Goal: Task Accomplishment & Management: Use online tool/utility

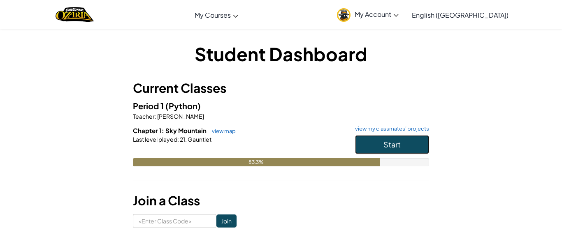
click at [390, 151] on button "Start" at bounding box center [392, 144] width 74 height 19
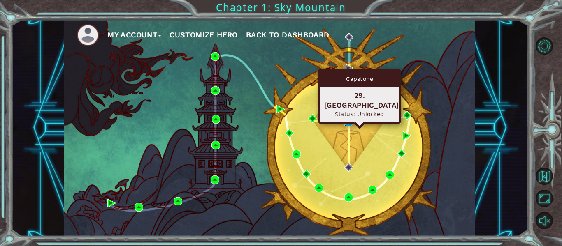
click at [349, 126] on img at bounding box center [348, 122] width 9 height 9
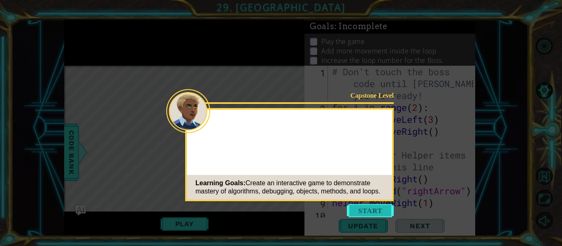
click at [385, 211] on button "Start" at bounding box center [370, 210] width 47 height 13
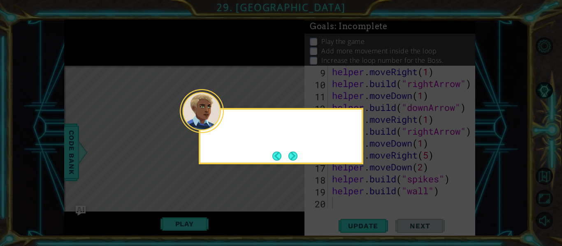
scroll to position [131, 0]
click at [291, 155] on button "Next" at bounding box center [292, 156] width 9 height 9
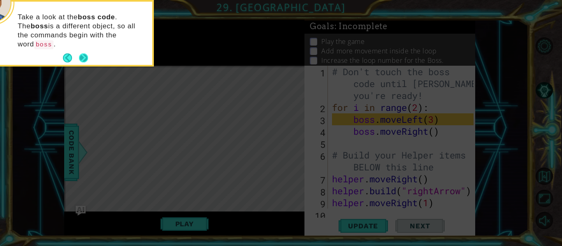
click at [83, 53] on button "Next" at bounding box center [83, 57] width 9 height 9
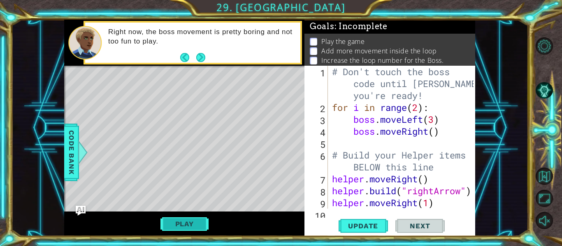
click at [175, 224] on button "Play" at bounding box center [184, 224] width 48 height 16
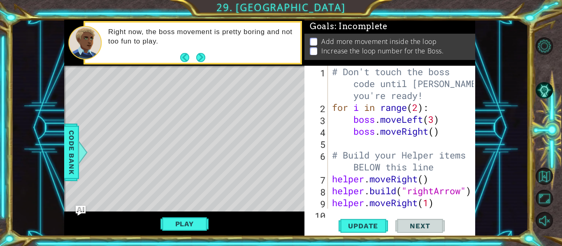
click at [332, 211] on div "1 2 3 4 5 6 7 8 9 10 # Don't touch the boss code until [PERSON_NAME] says you'r…" at bounding box center [389, 151] width 171 height 171
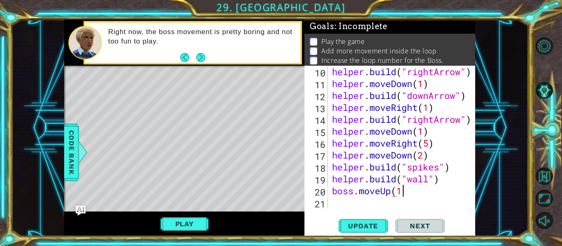
scroll to position [0, 3]
type textarea "boss.moveUp(1)"
click at [363, 222] on span "Update" at bounding box center [363, 226] width 46 height 8
click at [335, 202] on div "helper . build ( "rightArrow" ) helper . moveDown ( 1 ) helper . build ( "downA…" at bounding box center [403, 149] width 147 height 167
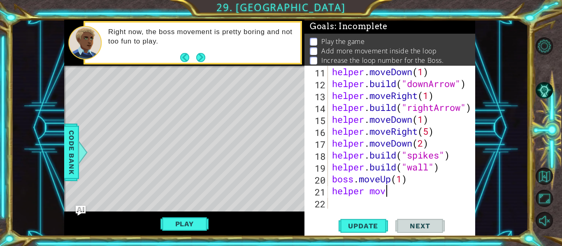
scroll to position [0, 2]
click at [366, 195] on div "helper . moveDown ( 1 ) helper . build ( "downArrow" ) helper . moveRight ( 1 )…" at bounding box center [403, 149] width 147 height 167
type textarea "helper. move"
click at [414, 197] on div "helper . moveDown ( 1 ) helper . build ( "downArrow" ) helper . moveRight ( 1 )…" at bounding box center [403, 149] width 147 height 167
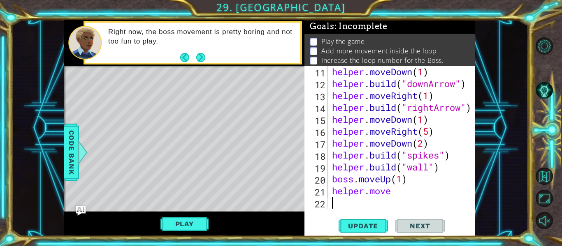
scroll to position [0, 0]
click at [369, 188] on div "helper . moveDown ( 1 ) helper . build ( "downArrow" ) helper . moveRight ( 1 )…" at bounding box center [403, 149] width 147 height 167
click at [372, 189] on div "helper . moveDown ( 1 ) helper . build ( "downArrow" ) helper . moveRight ( 1 )…" at bounding box center [403, 149] width 147 height 167
click at [372, 190] on div "helper . moveDown ( 1 ) helper . build ( "downArrow" ) helper . moveRight ( 1 )…" at bounding box center [403, 149] width 147 height 167
click at [374, 191] on div "helper . moveDown ( 1 ) helper . build ( "downArrow" ) helper . moveRight ( 1 )…" at bounding box center [403, 149] width 147 height 167
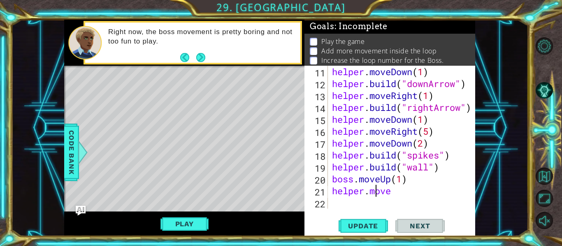
type textarea "helper.move"
click at [421, 206] on div "helper . moveDown ( 1 ) helper . build ( "downArrow" ) helper . moveRight ( 1 )…" at bounding box center [403, 149] width 147 height 167
click at [403, 192] on div "helper . moveDown ( 1 ) helper . build ( "downArrow" ) helper . moveRight ( 1 )…" at bounding box center [403, 149] width 147 height 167
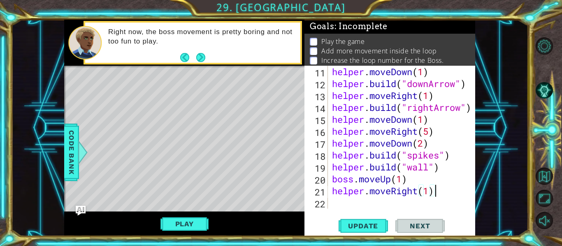
type textarea "helper.moveRight(1)"
click at [335, 204] on div "helper . moveDown ( 1 ) helper . build ( "downArrow" ) helper . moveRight ( 1 )…" at bounding box center [403, 149] width 147 height 167
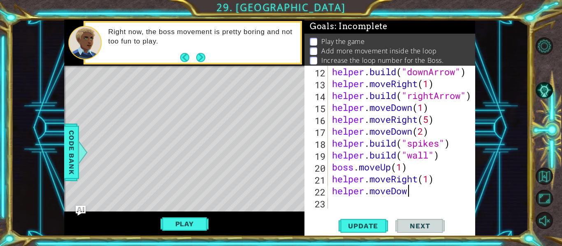
scroll to position [0, 3]
type textarea "helper.moveDown(1)"
click at [353, 207] on div "helper . build ( "downArrow" ) helper . moveRight ( 1 ) helper . build ( "right…" at bounding box center [403, 149] width 147 height 167
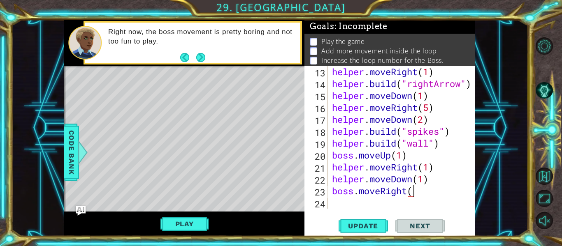
scroll to position [0, 4]
type textarea "boss.moveRight(1)"
click at [346, 210] on div "boss.moveRight(1) 13 14 15 16 17 18 19 20 21 22 23 24 helper . moveRight ( 1 ) …" at bounding box center [389, 151] width 171 height 171
click at [331, 198] on div "helper . moveRight ( 1 ) helper . build ( "rightArrow" ) helper . moveDown ( 1 …" at bounding box center [403, 149] width 147 height 167
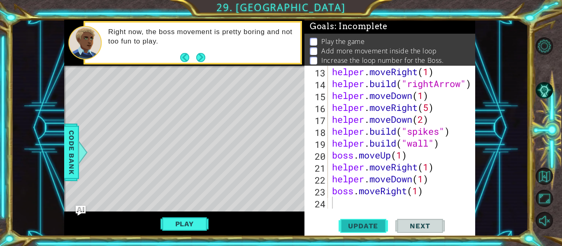
click at [366, 227] on span "Update" at bounding box center [363, 226] width 46 height 8
click at [202, 225] on button "Play" at bounding box center [184, 224] width 48 height 16
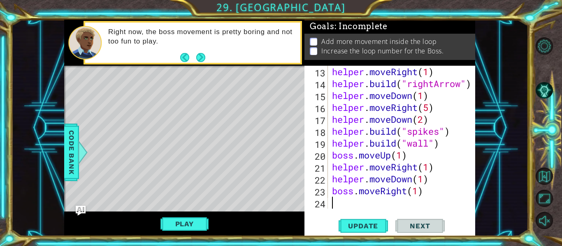
click at [340, 208] on div "helper . moveRight ( 1 ) helper . build ( "rightArrow" ) helper . moveDown ( 1 …" at bounding box center [403, 149] width 147 height 167
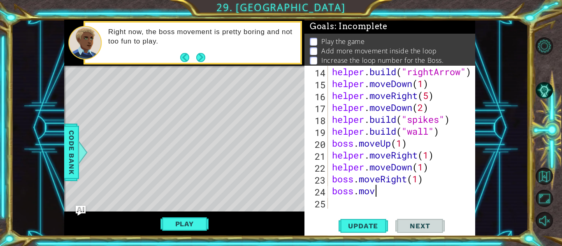
scroll to position [0, 2]
type textarea "boss.move"
click at [370, 225] on span "Update" at bounding box center [363, 226] width 46 height 8
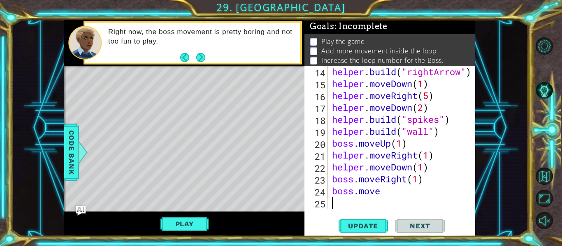
click at [401, 200] on div "helper . build ( "rightArrow" ) helper . moveDown ( 1 ) helper . moveRight ( 5 …" at bounding box center [403, 149] width 147 height 167
click at [394, 191] on div "helper . build ( "rightArrow" ) helper . moveDown ( 1 ) helper . moveRight ( 5 …" at bounding box center [403, 149] width 147 height 167
type textarea "boss.move"
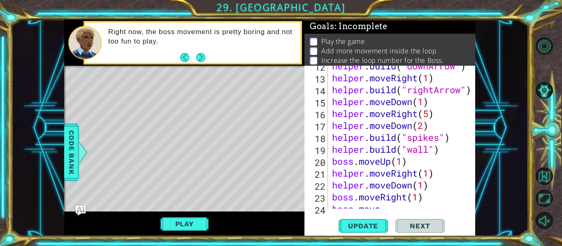
scroll to position [174, 0]
click at [393, 207] on div "helper . build ( "downArrow" ) helper . moveRight ( 1 ) helper . build ( "right…" at bounding box center [403, 142] width 147 height 167
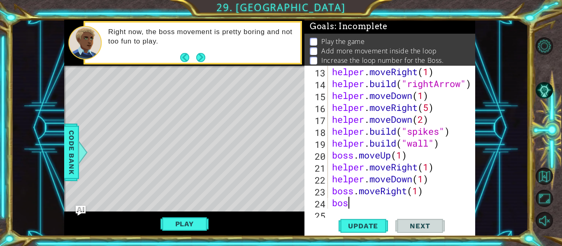
type textarea "b"
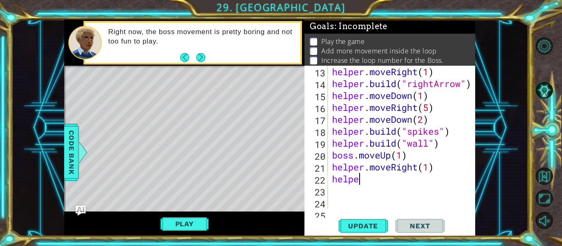
type textarea "h"
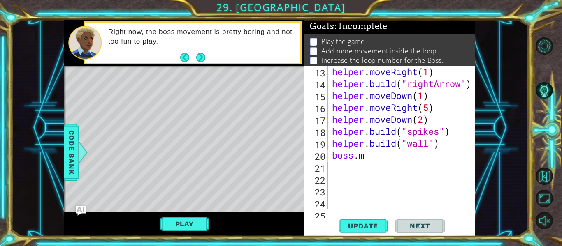
type textarea "b"
type textarea "h"
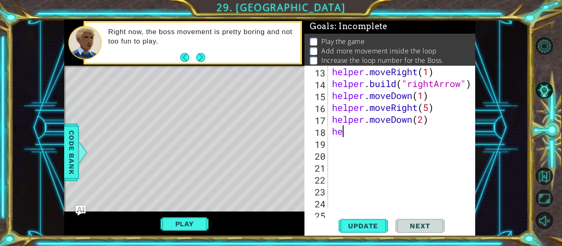
type textarea "h"
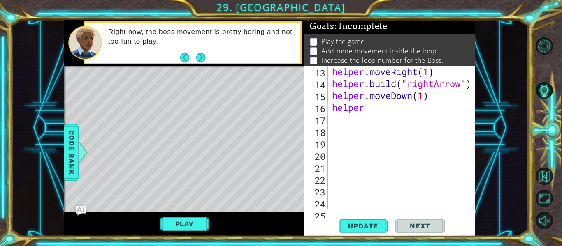
type textarea "h"
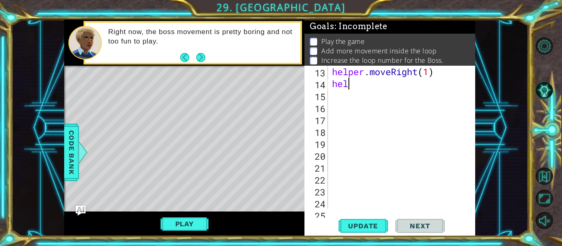
type textarea "h"
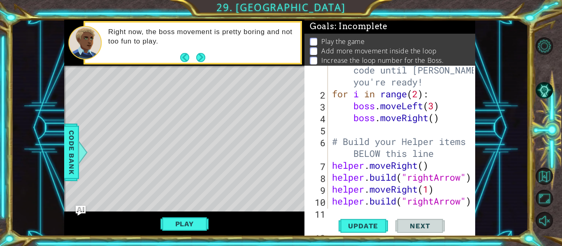
scroll to position [36, 0]
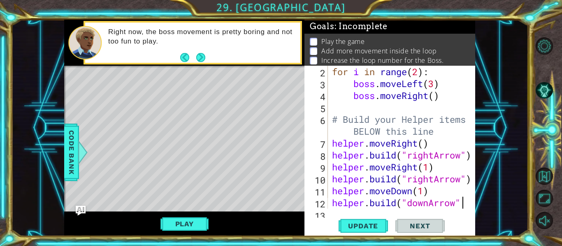
type textarea "[DOMAIN_NAME]("downArrow")"
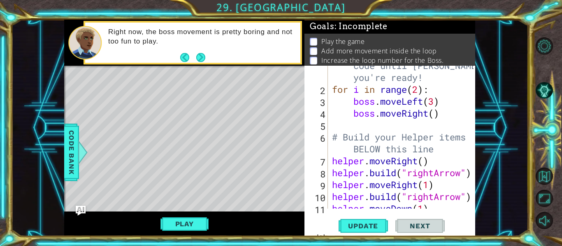
scroll to position [18, 0]
click at [359, 130] on div "# Don't touch the boss code until [PERSON_NAME] says you're ready! for i in ran…" at bounding box center [403, 143] width 147 height 191
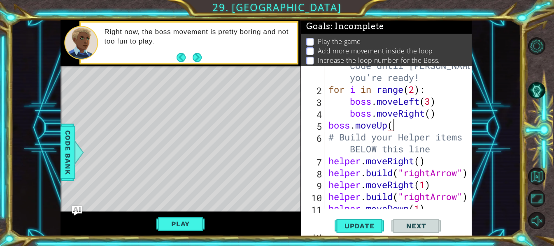
scroll to position [0, 3]
click at [334, 139] on div "# Don't touch the boss code until [PERSON_NAME] says you're ready! for i in ran…" at bounding box center [400, 143] width 147 height 191
click at [332, 139] on div "# Don't touch the boss code until [PERSON_NAME] says you're ready! for i in ran…" at bounding box center [400, 143] width 147 height 191
click at [465, 141] on div at bounding box center [465, 209] width 8 height 322
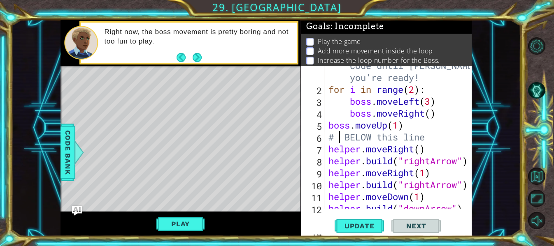
scroll to position [0, 4]
click at [439, 142] on div "# Don't touch the boss code until [PERSON_NAME] says you're ready! for i in ran…" at bounding box center [400, 143] width 147 height 191
type textarea "B"
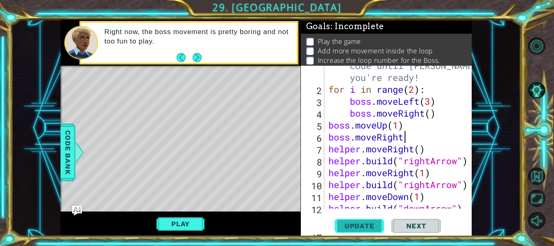
type textarea "boss.moveRight"
click at [376, 228] on span "Update" at bounding box center [359, 226] width 46 height 8
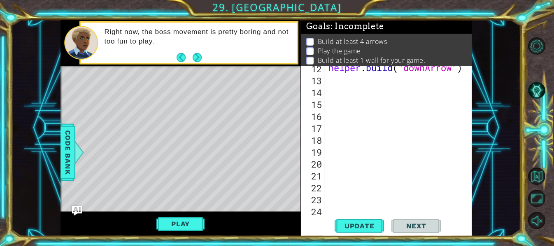
scroll to position [163, 0]
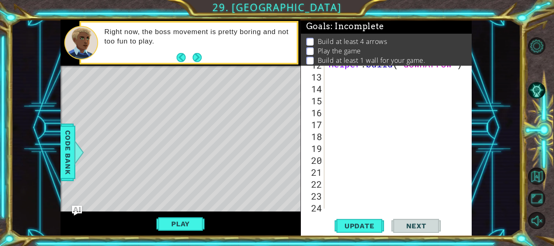
click at [334, 72] on div "helper . build ( "downArrow" )" at bounding box center [400, 141] width 147 height 167
click at [340, 79] on div "helper . build ( "downArrow" ) [PERSON_NAME]" at bounding box center [400, 141] width 147 height 167
click at [362, 78] on div "helper . build ( "downArrow" ) helper" at bounding box center [400, 141] width 147 height 167
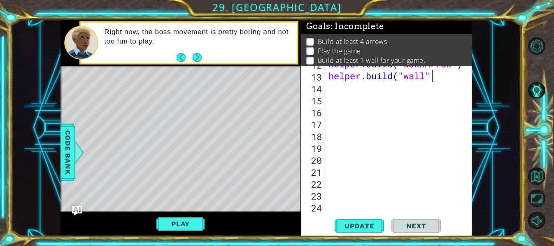
type textarea "[DOMAIN_NAME]("wall")"
click at [340, 101] on div "helper . build ( "downArrow" ) helper . build ( "wall" )" at bounding box center [400, 141] width 147 height 167
click at [336, 90] on div "helper . build ( "downArrow" ) helper . build ( "wall" )" at bounding box center [400, 141] width 147 height 167
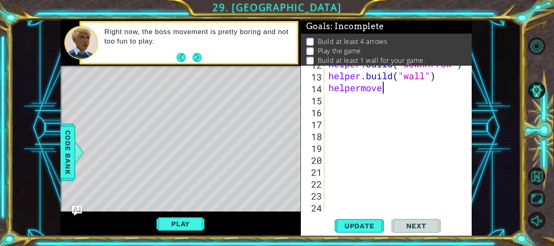
scroll to position [0, 2]
click at [362, 91] on div "helper . build ( "downArrow" ) helper . build ( "wall" ) helpermove" at bounding box center [400, 141] width 147 height 167
click at [392, 94] on div "helper . build ( "downArrow" ) helper . build ( "wall" ) helper . move" at bounding box center [400, 141] width 147 height 167
click at [391, 90] on div "helper . build ( "downArrow" ) helper . build ( "wall" ) helper . moveright" at bounding box center [400, 141] width 147 height 167
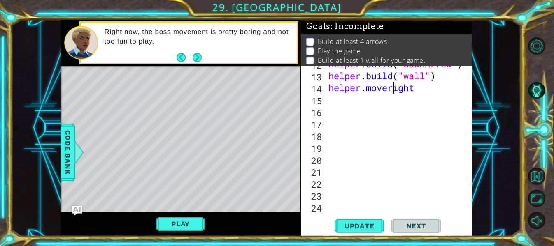
scroll to position [0, 3]
click at [432, 93] on div "helper . build ( "downArrow" ) helper . build ( "wall" ) helper . moveRight" at bounding box center [400, 141] width 147 height 167
type textarea "helper.moveRight(1)"
click at [347, 119] on div "helper . build ( "downArrow" ) helper . build ( "wall" ) helper . moveRight ( 1…" at bounding box center [400, 141] width 147 height 167
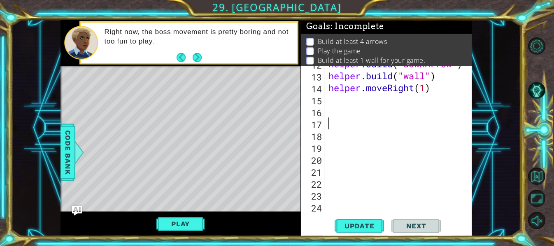
scroll to position [0, 0]
click at [337, 102] on div "helper . build ( "downArrow" ) helper . build ( "wall" ) helper . moveRight ( 1…" at bounding box center [400, 141] width 147 height 167
type textarea "[DOMAIN_NAME]("rightArrow"0"
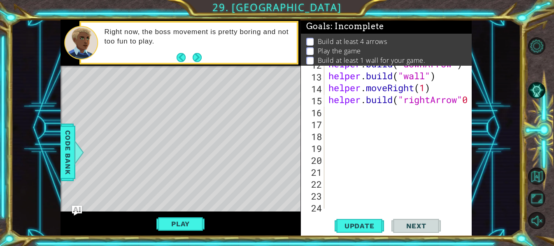
click at [468, 99] on div at bounding box center [465, 58] width 8 height 310
click at [469, 102] on div at bounding box center [465, 58] width 8 height 310
click at [467, 97] on div at bounding box center [465, 58] width 8 height 310
click at [466, 110] on div at bounding box center [465, 58] width 8 height 310
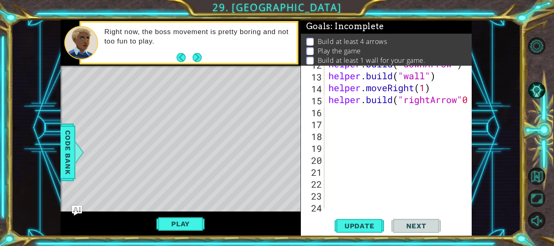
scroll to position [0, 0]
click at [466, 98] on div at bounding box center [465, 58] width 8 height 310
click at [473, 105] on div "1 ההההההההההההההההההההההההההההההההההההההההההההההההההההההההההההההההההההההההההההה…" at bounding box center [265, 128] width 509 height 217
click at [465, 97] on div at bounding box center [465, 58] width 8 height 310
click at [470, 102] on div "[DOMAIN_NAME]("rightArrow"0 12 13 14 15 16 17 18 19 20 21 22 23 24 helper . bui…" at bounding box center [386, 151] width 171 height 171
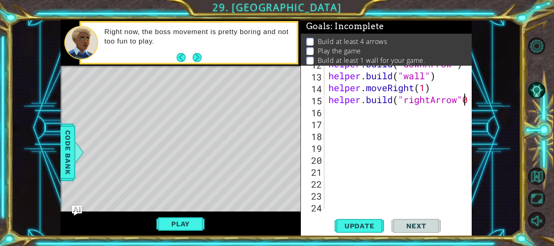
click at [468, 98] on div at bounding box center [465, 58] width 8 height 310
click at [470, 100] on div "[DOMAIN_NAME]("rightArrow"0 12 13 14 15 16 17 18 19 20 21 22 23 24 helper . bui…" at bounding box center [386, 151] width 171 height 171
click at [466, 97] on div at bounding box center [465, 58] width 8 height 310
click at [468, 99] on div at bounding box center [465, 58] width 8 height 310
type textarea "[DOMAIN_NAME]("rightArrow")"
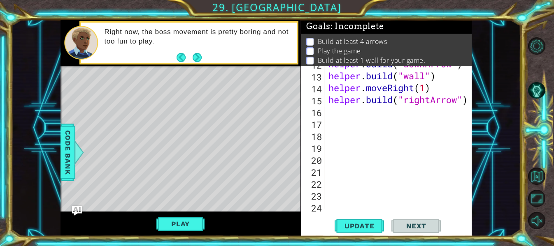
scroll to position [0, 6]
click at [334, 114] on div "helper . build ( "downArrow" ) helper . build ( "wall" ) helper . moveRight ( 1…" at bounding box center [400, 141] width 147 height 167
click at [372, 235] on div "12 13 14 15 16 17 18 19 20 21 22 23 24 helper . build ( "downArrow" ) helper . …" at bounding box center [386, 151] width 171 height 171
click at [379, 228] on span "Update" at bounding box center [359, 226] width 46 height 8
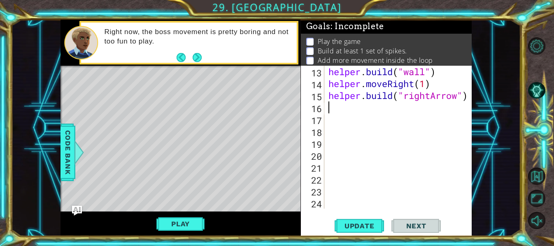
scroll to position [167, 0]
